Goal: Information Seeking & Learning: Learn about a topic

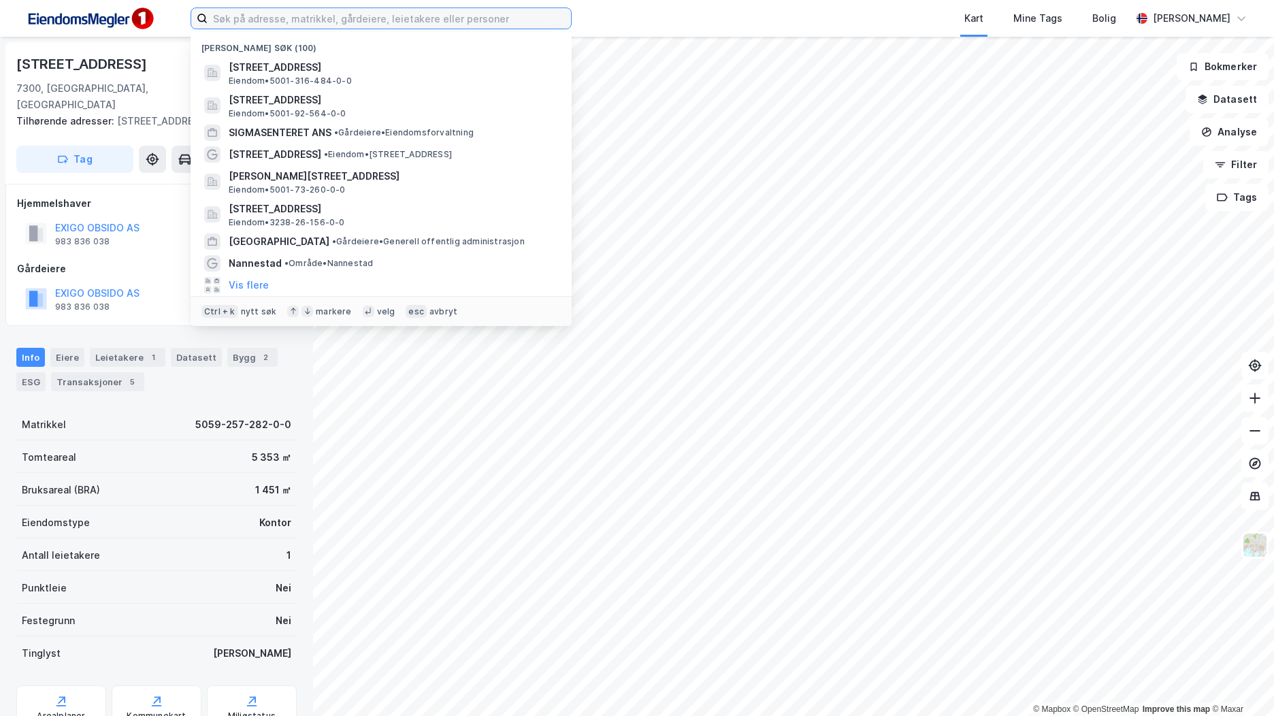
click at [392, 22] on input at bounding box center [389, 18] width 363 height 20
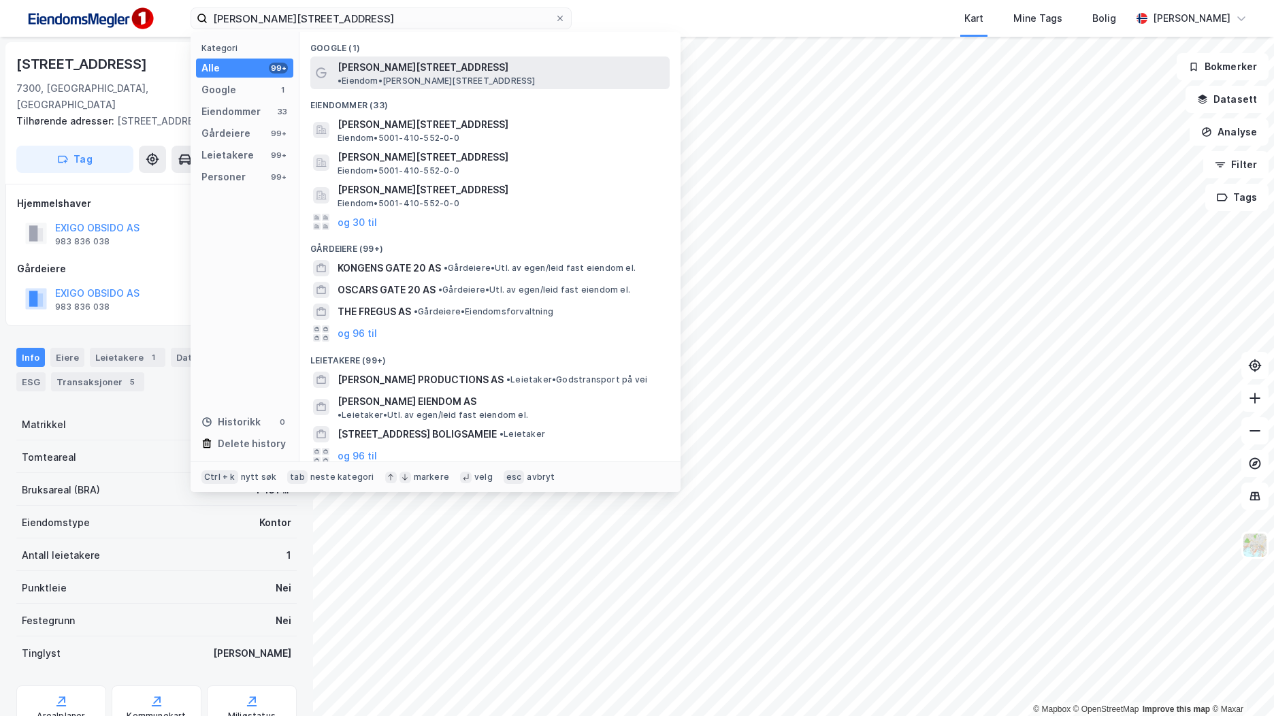
click at [448, 76] on span "• Eiendom • [PERSON_NAME][STREET_ADDRESS]" at bounding box center [437, 81] width 198 height 11
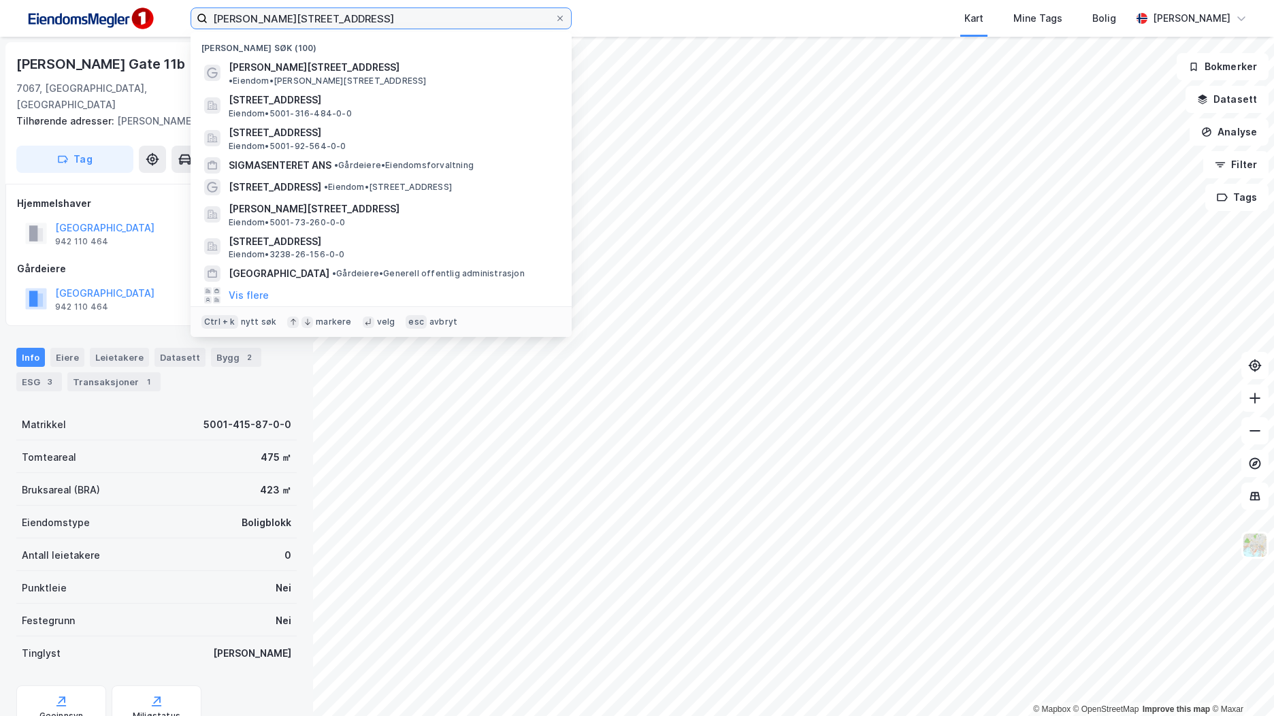
drag, startPoint x: 277, startPoint y: 17, endPoint x: 220, endPoint y: 22, distance: 57.4
click at [230, 22] on input "[PERSON_NAME][STREET_ADDRESS]" at bounding box center [381, 18] width 347 height 20
type input "g"
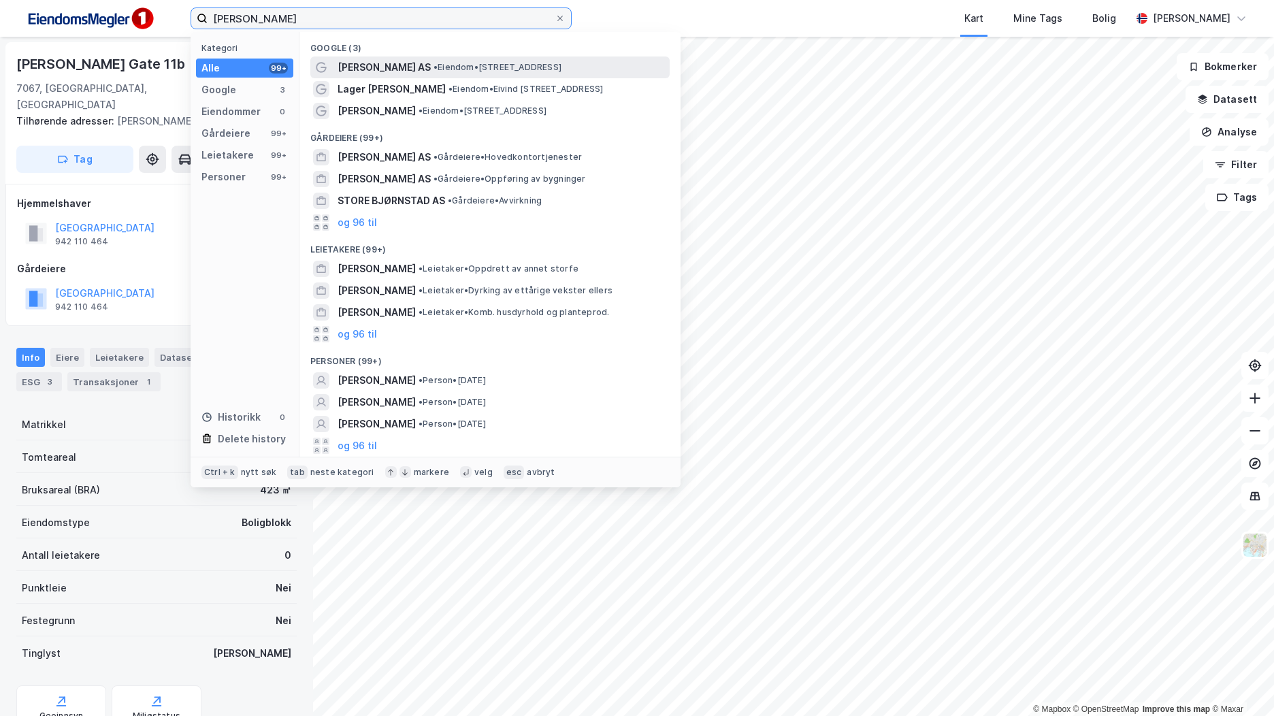
type input "[PERSON_NAME]"
click at [498, 74] on div "[PERSON_NAME] Eiendom AS • Eiendom • [STREET_ADDRESS]" at bounding box center [502, 67] width 329 height 16
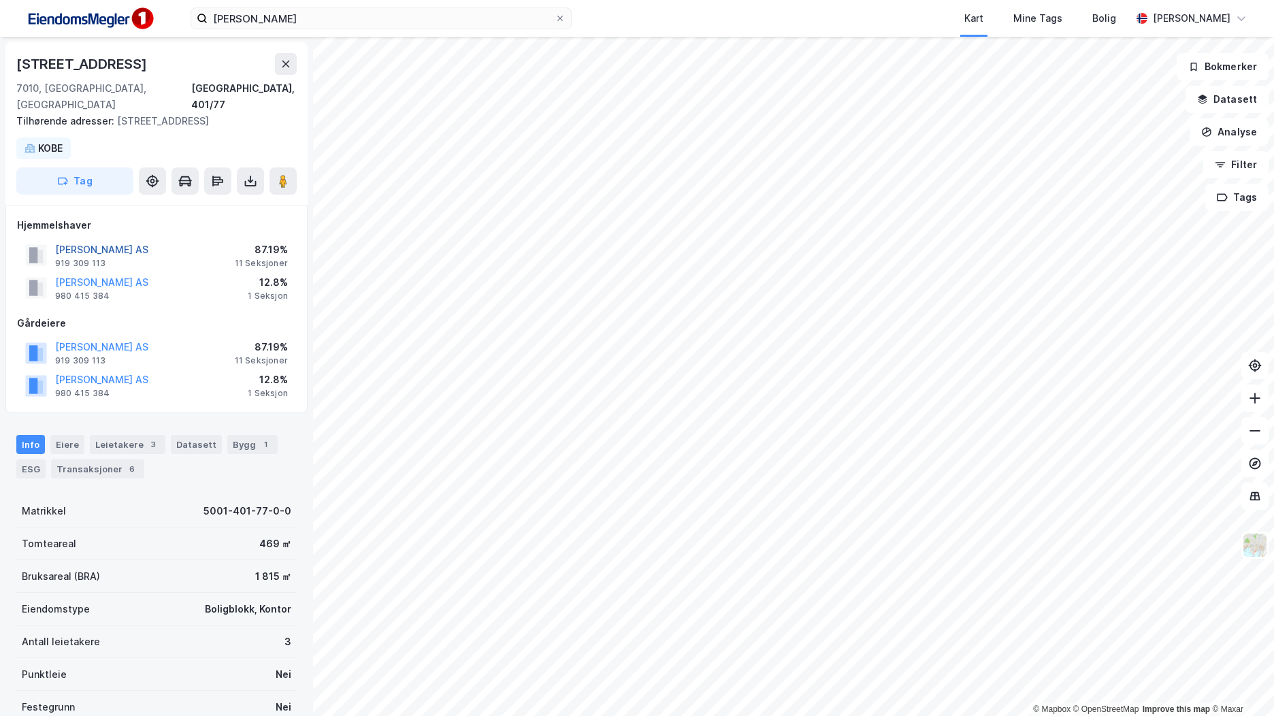
click at [0, 0] on button "[PERSON_NAME] AS" at bounding box center [0, 0] width 0 height 0
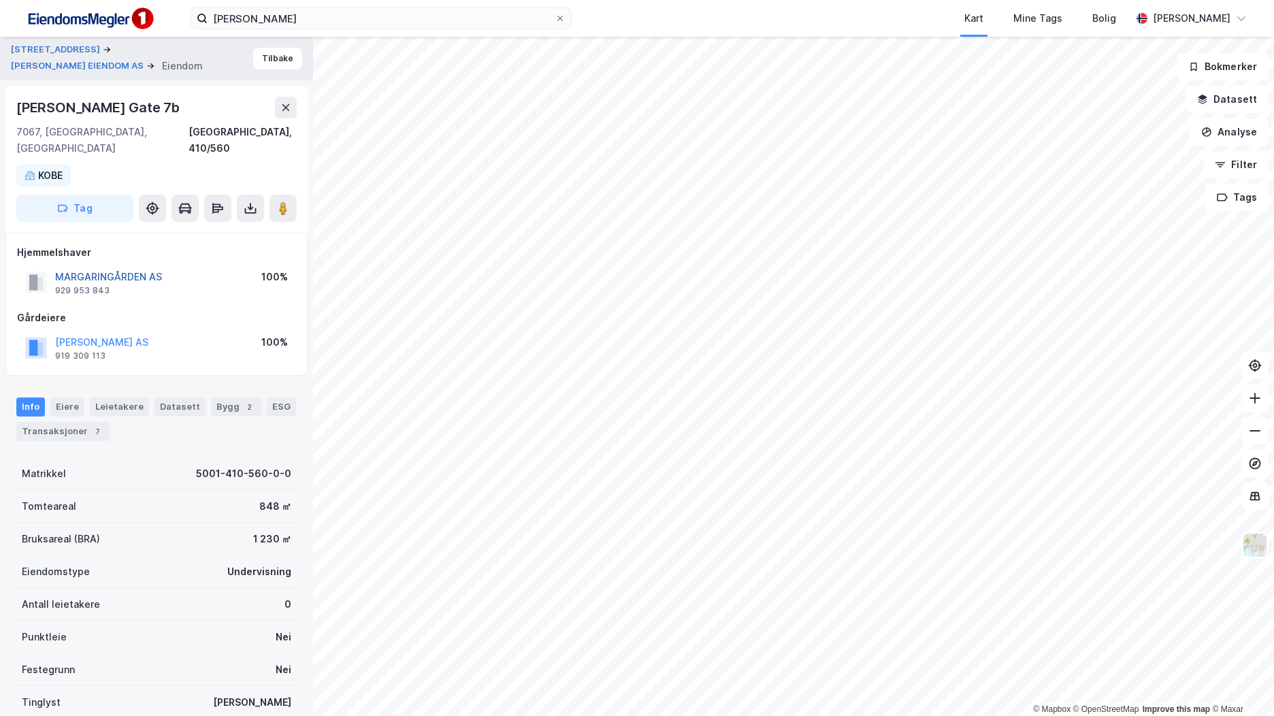
click at [0, 0] on button "MARGARINGÅRDEN AS" at bounding box center [0, 0] width 0 height 0
